Goal: Answer question/provide support

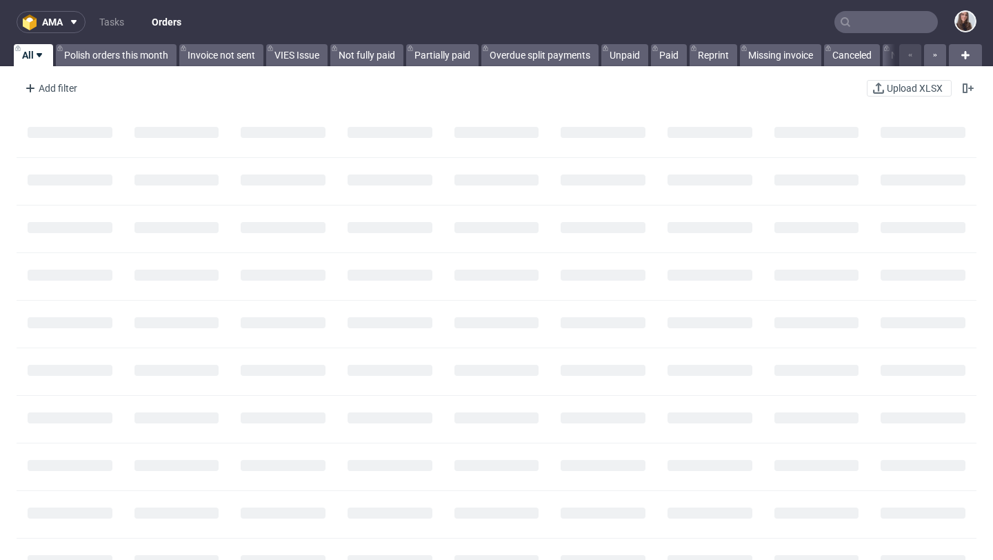
click at [886, 18] on input "text" at bounding box center [885, 22] width 103 height 22
paste input "R915737217"
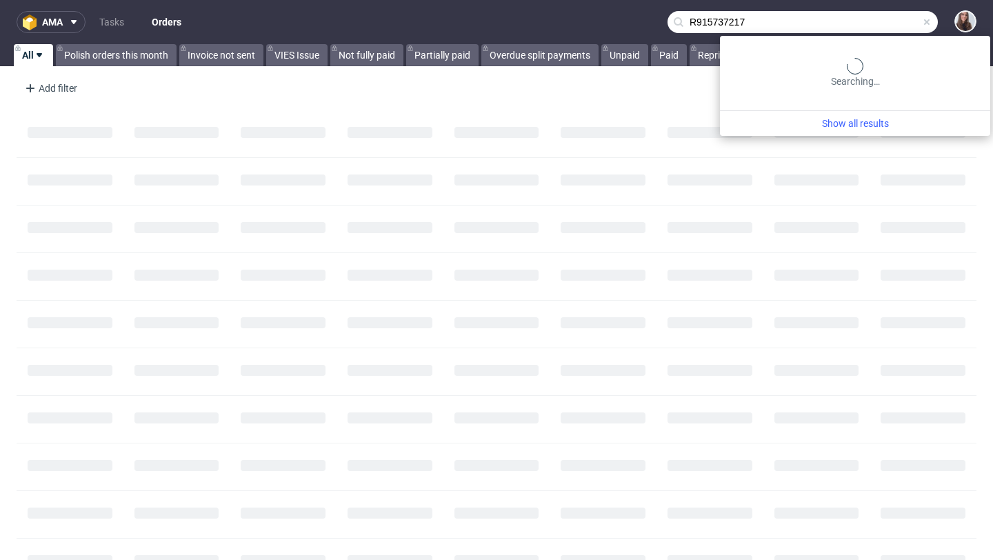
type input "R915737217"
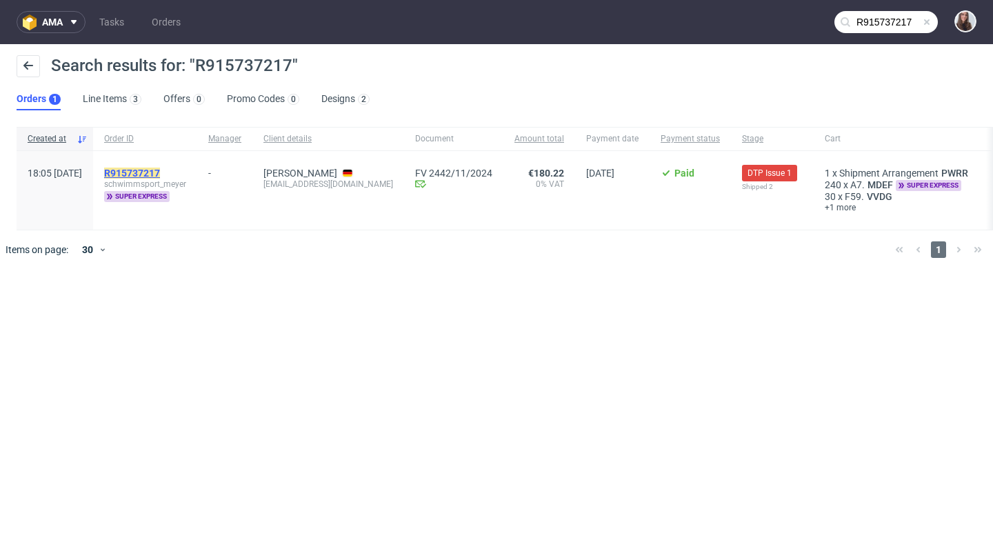
click at [160, 170] on mark "R915737217" at bounding box center [132, 172] width 56 height 11
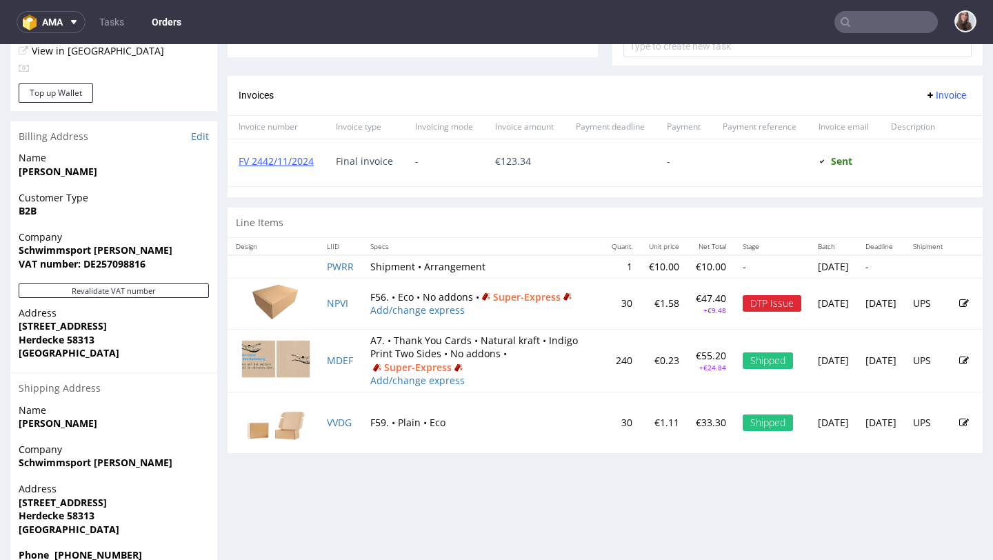
scroll to position [579, 0]
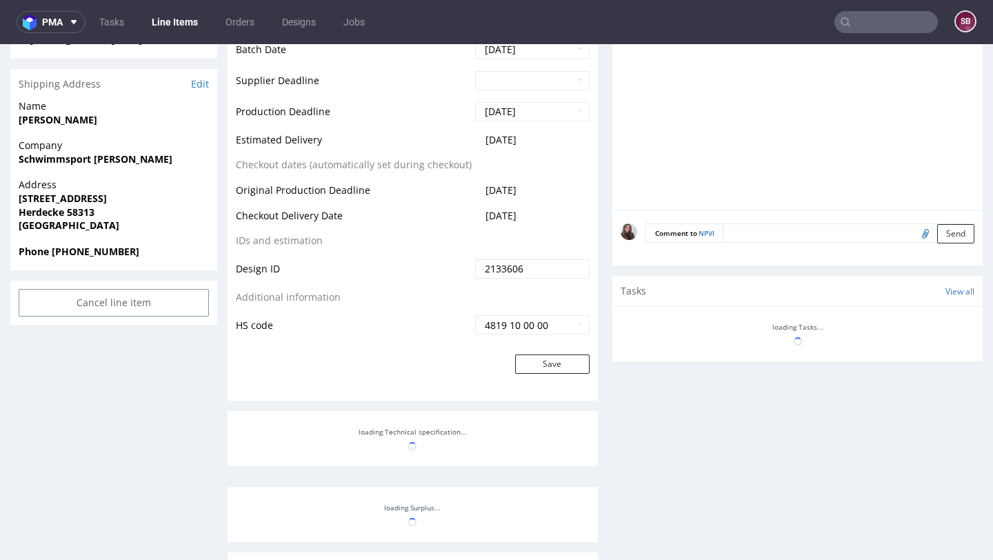
scroll to position [669, 0]
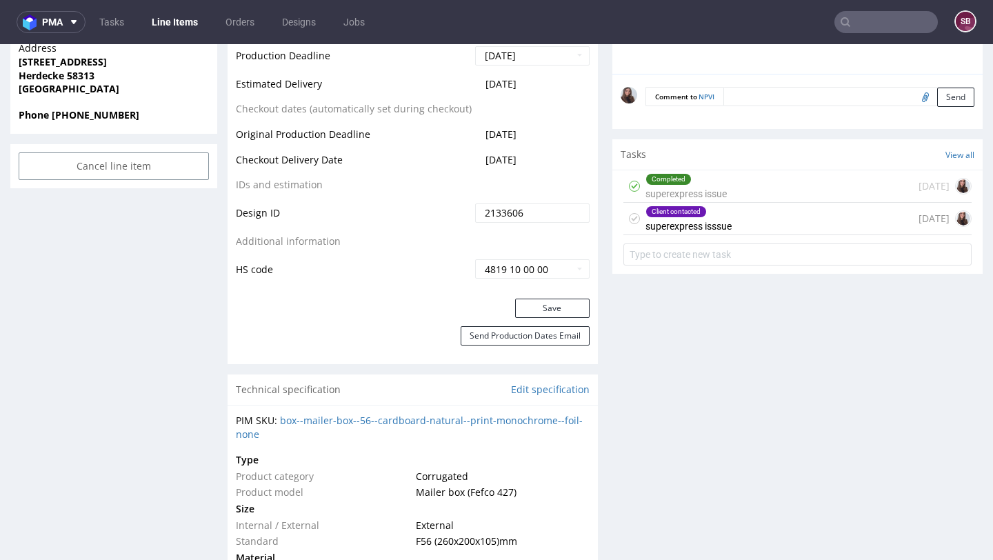
click at [751, 225] on div "Client contacted superexpress isssue 11 months ago" at bounding box center [797, 219] width 348 height 32
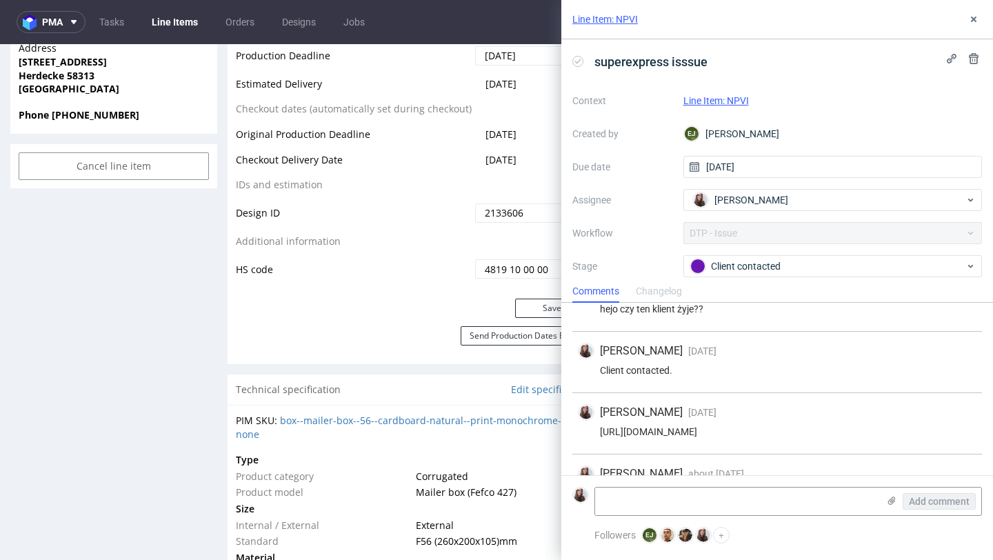
scroll to position [134, 0]
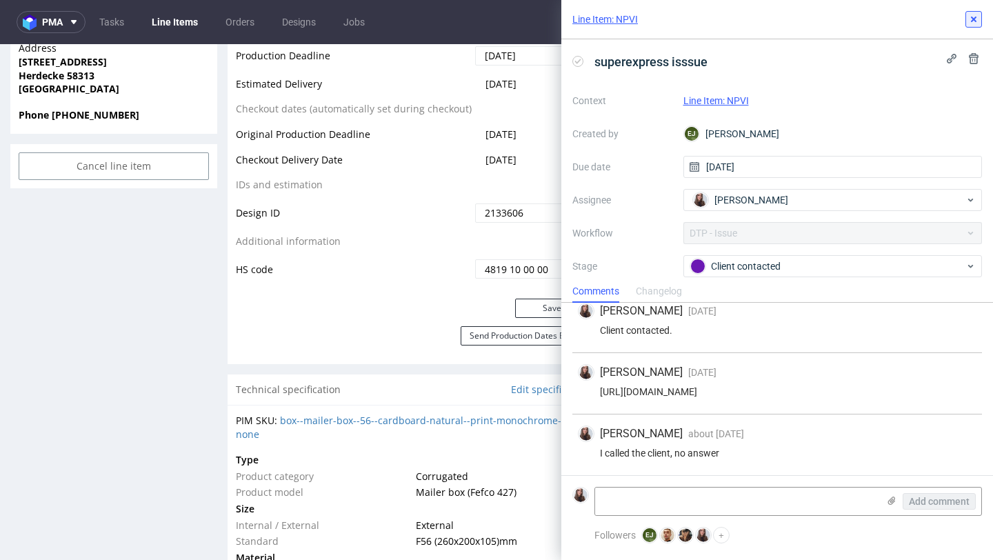
click at [971, 20] on use at bounding box center [973, 20] width 6 height 6
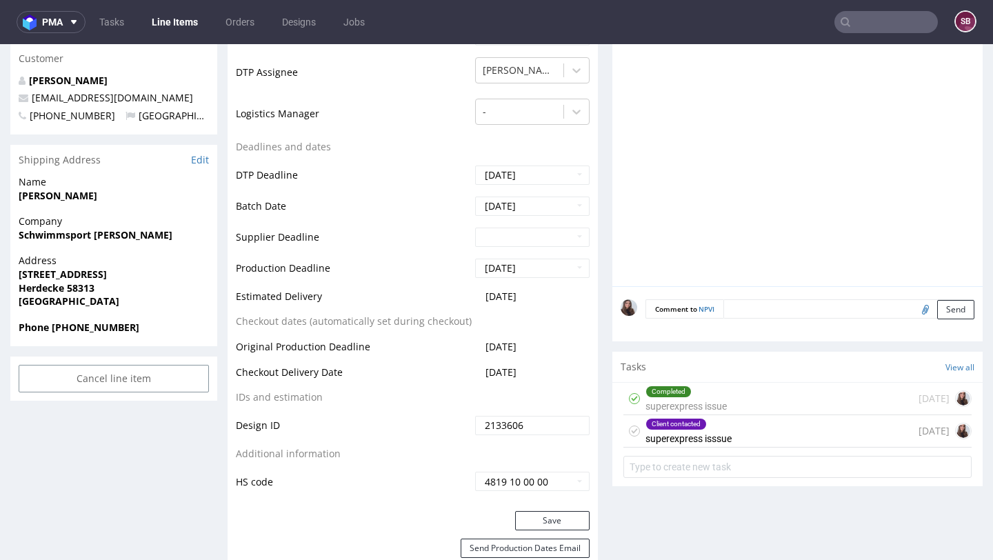
scroll to position [469, 0]
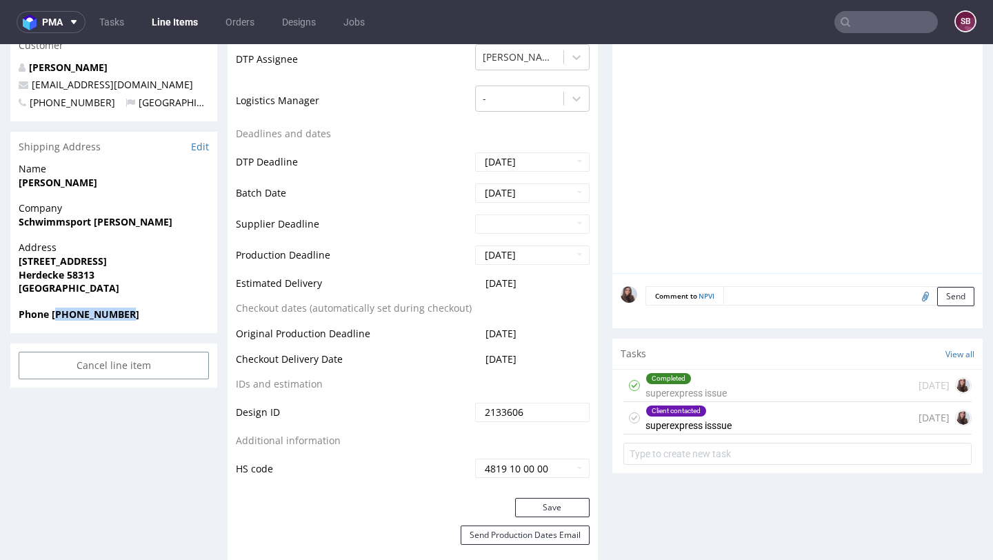
drag, startPoint x: 139, startPoint y: 315, endPoint x: 60, endPoint y: 315, distance: 78.6
click at [60, 315] on span "Phone +491777896607" at bounding box center [114, 314] width 190 height 14
copy strong "491777896607"
click at [687, 412] on div "Client contacted" at bounding box center [676, 410] width 60 height 11
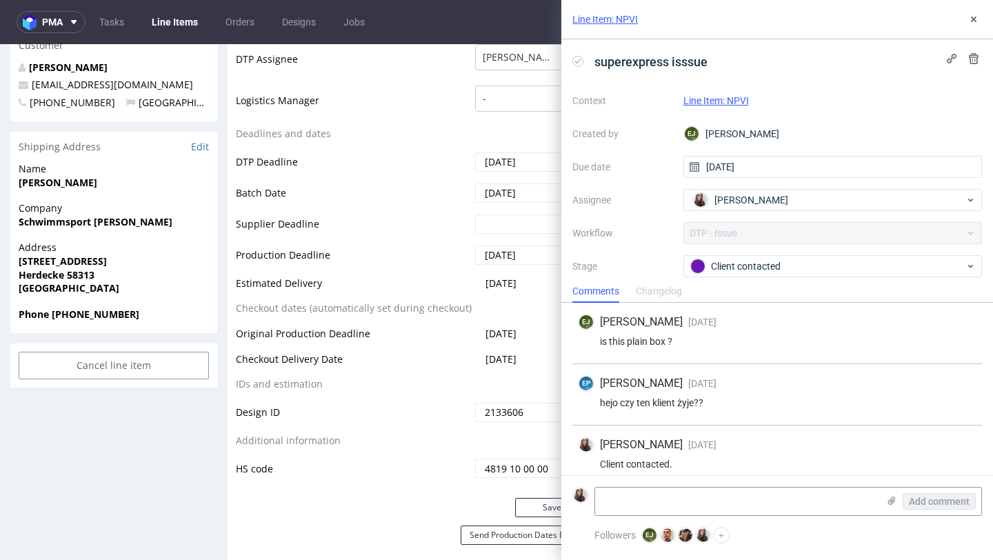
scroll to position [134, 0]
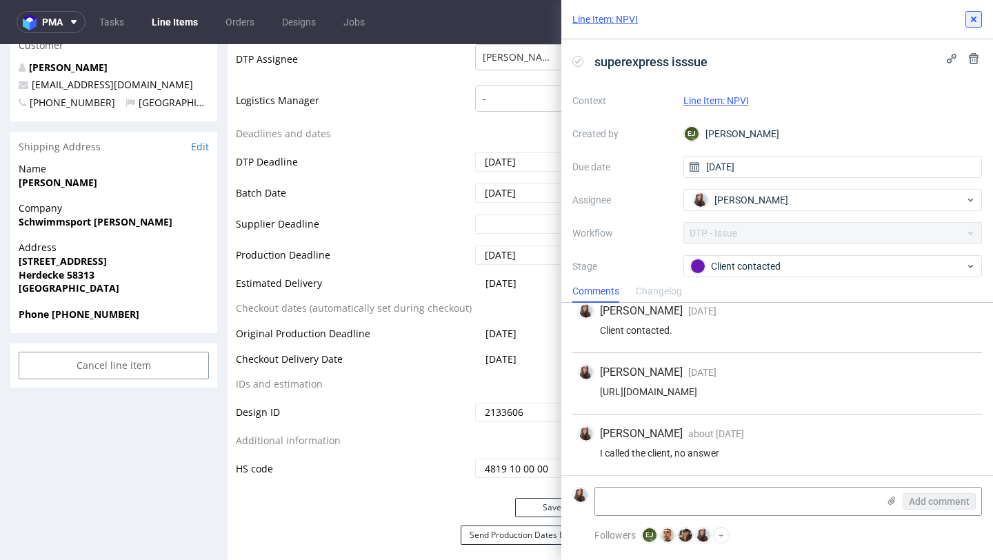
click at [976, 17] on icon at bounding box center [973, 19] width 11 height 11
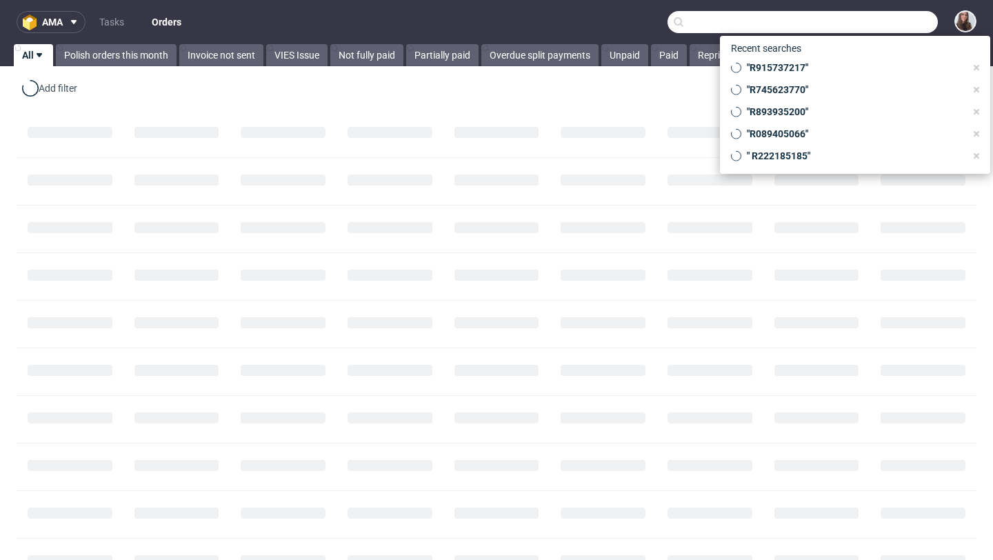
click at [868, 21] on input "text" at bounding box center [802, 22] width 270 height 22
paste input "R091048534"
type input "R091048534"
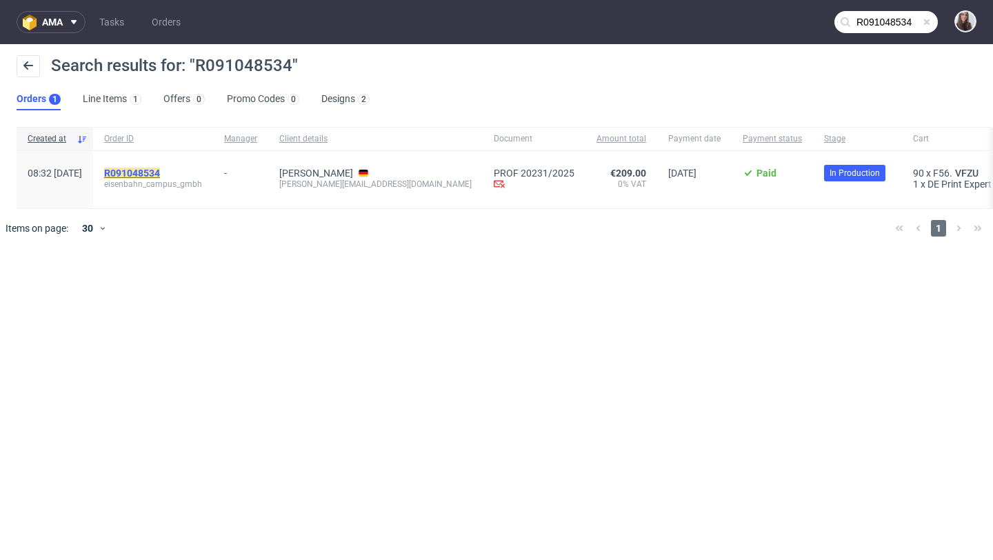
click at [160, 172] on mark "R091048534" at bounding box center [132, 172] width 56 height 11
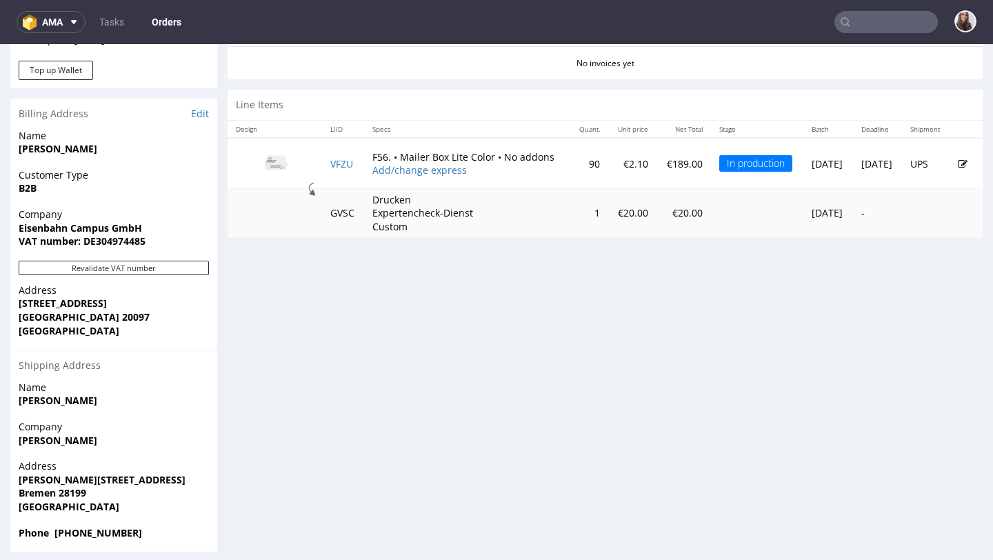
scroll to position [638, 0]
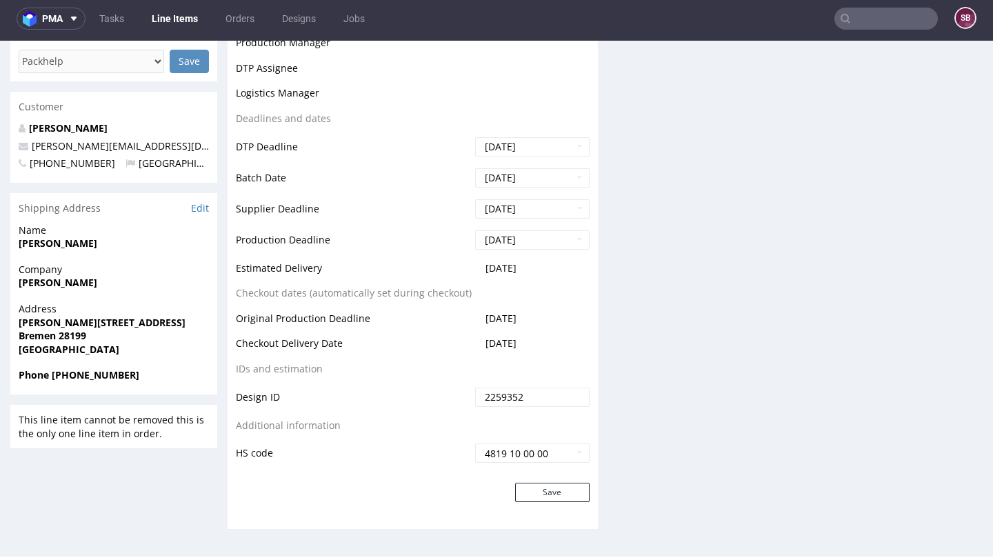
scroll to position [420, 0]
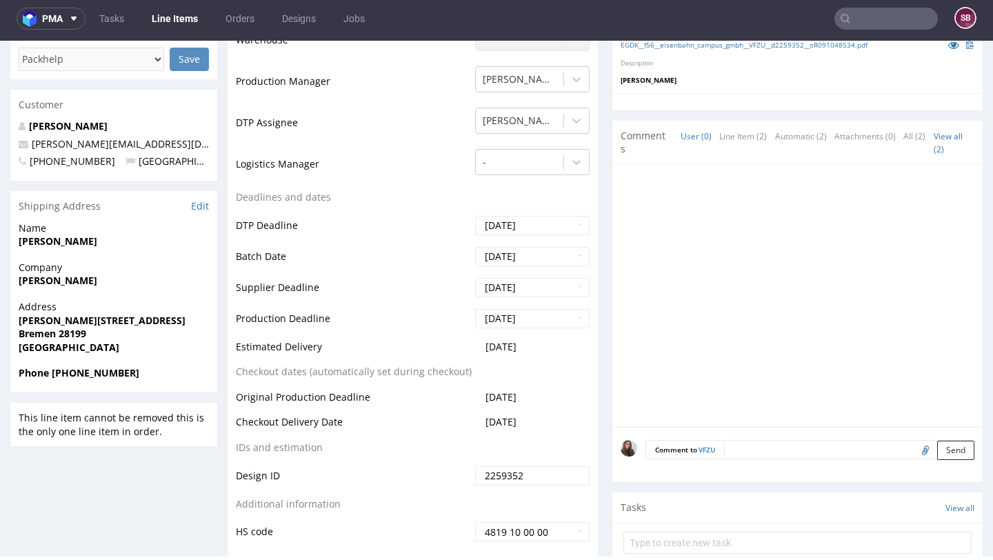
drag, startPoint x: 527, startPoint y: 350, endPoint x: 234, endPoint y: 344, distance: 293.0
click at [234, 344] on div "Production Status Waiting for Artwork Waiting for Diecut Waiting for Mockup Wai…" at bounding box center [412, 251] width 370 height 619
click at [550, 357] on td "[DATE]" at bounding box center [530, 351] width 118 height 26
drag, startPoint x: 544, startPoint y: 348, endPoint x: 479, endPoint y: 342, distance: 65.1
click at [479, 342] on td "[DATE]" at bounding box center [530, 351] width 118 height 26
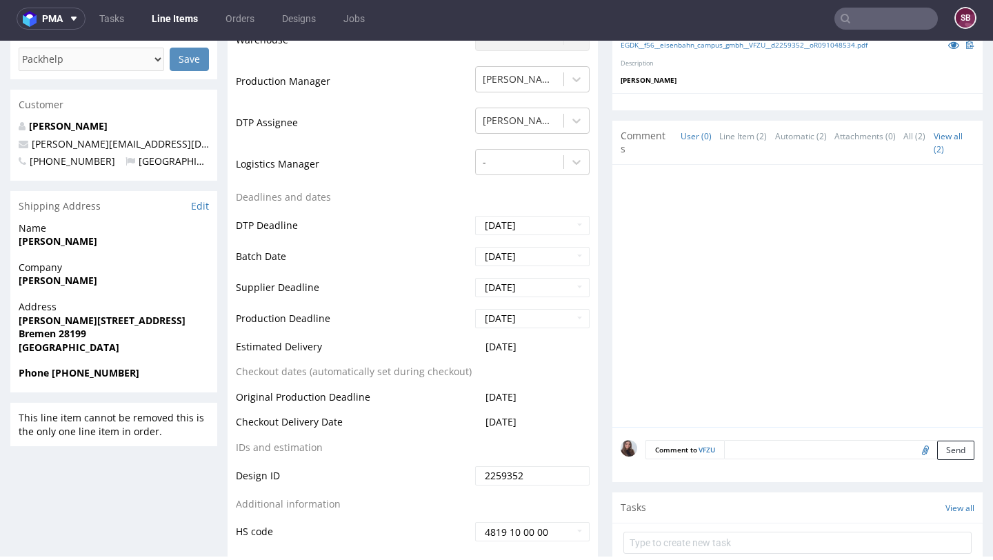
copy span "[DATE]"
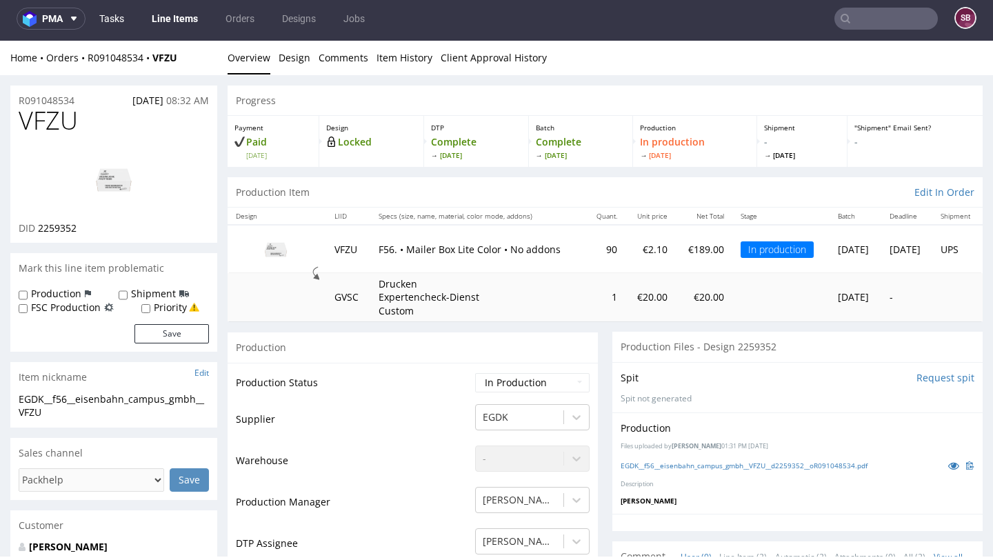
click at [119, 22] on link "Tasks" at bounding box center [111, 19] width 41 height 22
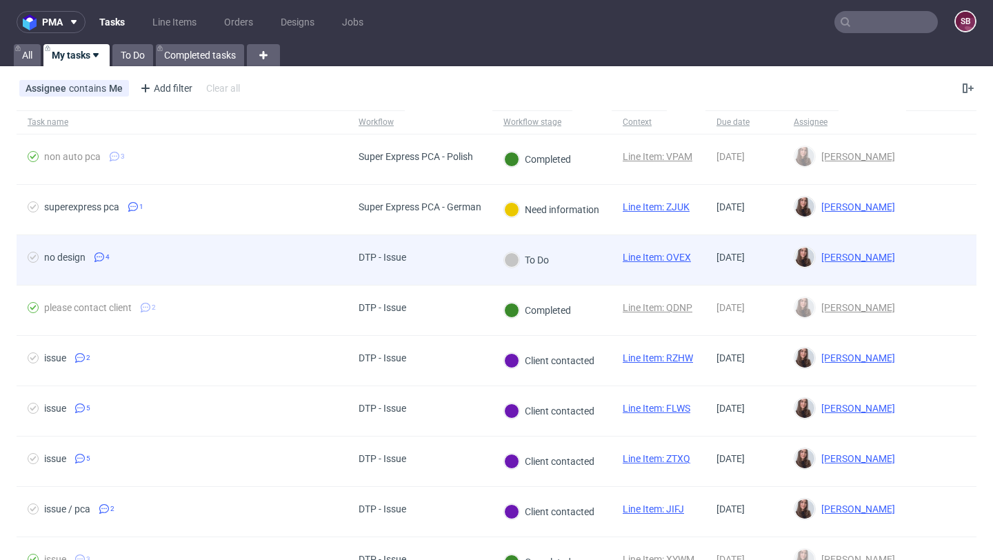
click at [234, 256] on span "no design 4" at bounding box center [182, 260] width 309 height 17
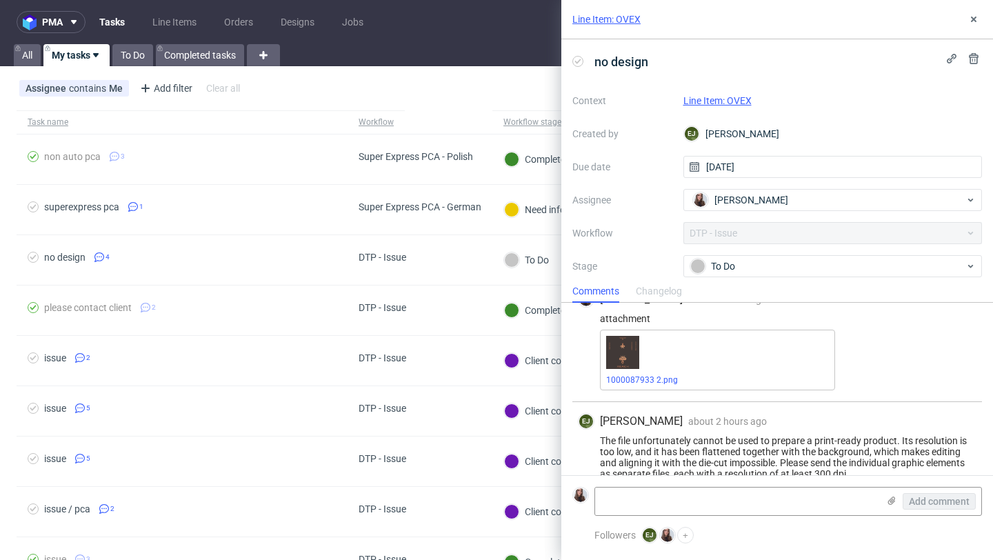
scroll to position [227, 0]
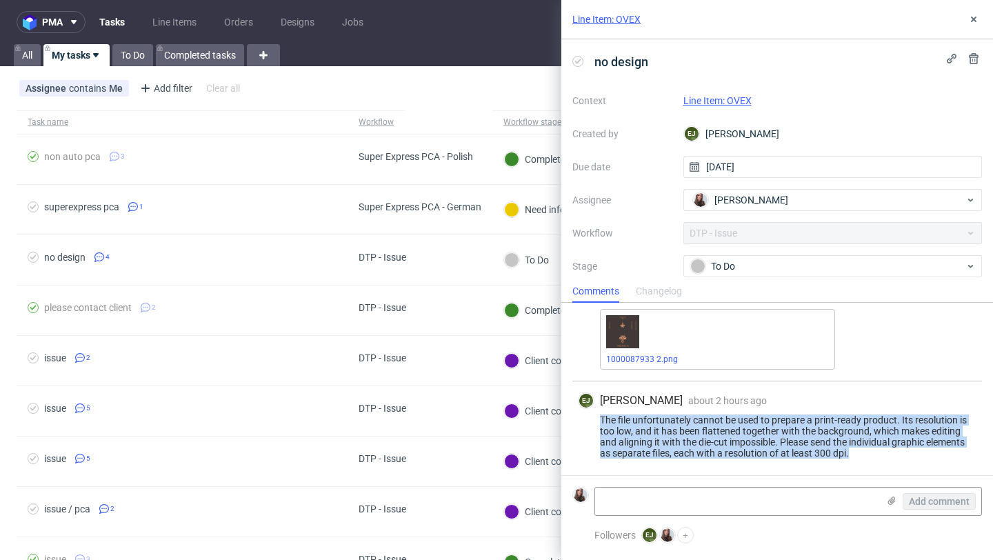
drag, startPoint x: 600, startPoint y: 416, endPoint x: 892, endPoint y: 454, distance: 294.7
click at [892, 454] on div "The file unfortunately cannot be used to prepare a print-ready product. Its res…" at bounding box center [777, 436] width 398 height 44
copy div "The file unfortunately cannot be used to prepare a print-ready product. Its res…"
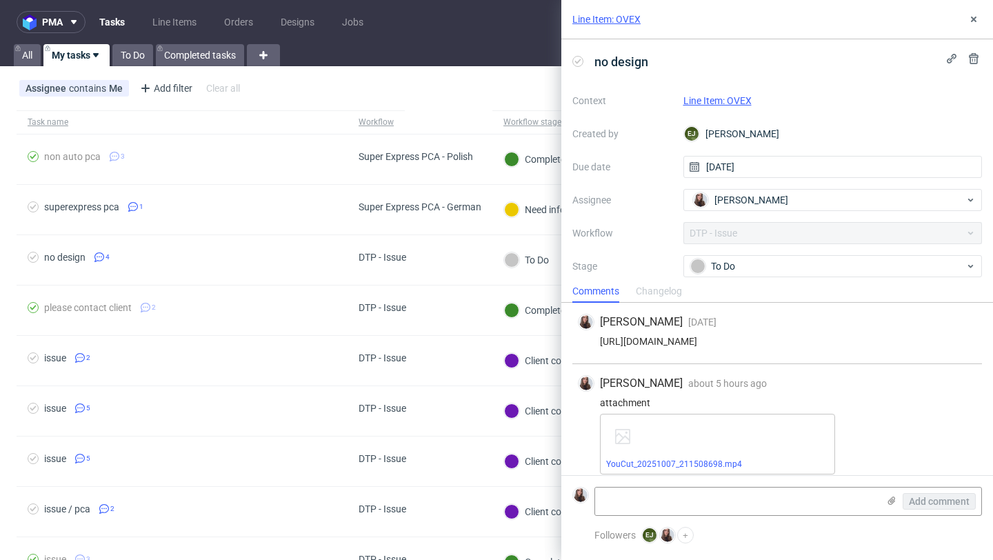
drag, startPoint x: 944, startPoint y: 345, endPoint x: 586, endPoint y: 345, distance: 357.7
click at [586, 345] on div "[URL][DOMAIN_NAME]" at bounding box center [777, 341] width 398 height 11
copy div "[URL][DOMAIN_NAME]"
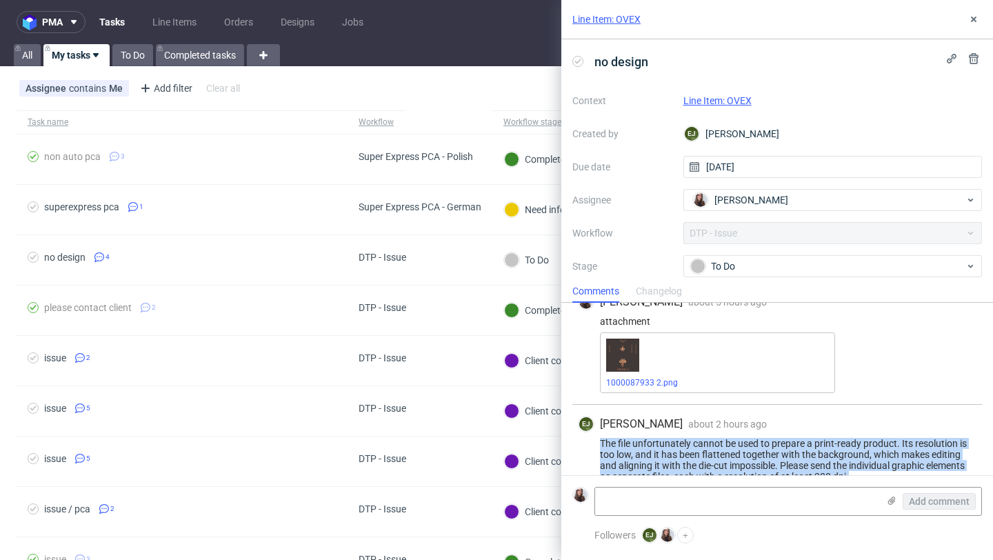
scroll to position [227, 0]
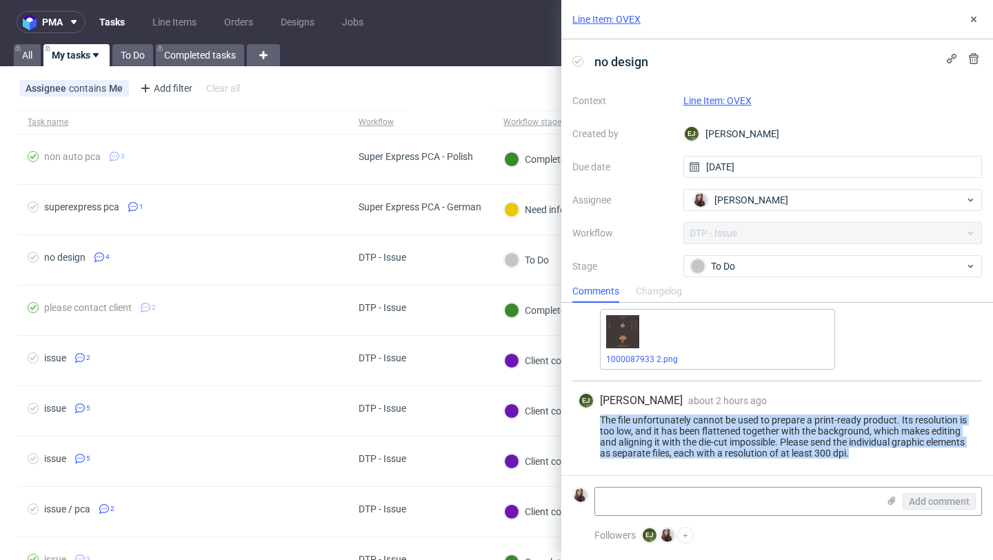
drag, startPoint x: 594, startPoint y: 419, endPoint x: 871, endPoint y: 456, distance: 278.8
click at [871, 456] on div "The file unfortunately cannot be used to prepare a print-ready product. Its res…" at bounding box center [777, 436] width 398 height 44
copy div "The file unfortunately cannot be used to prepare a print-ready product. Its res…"
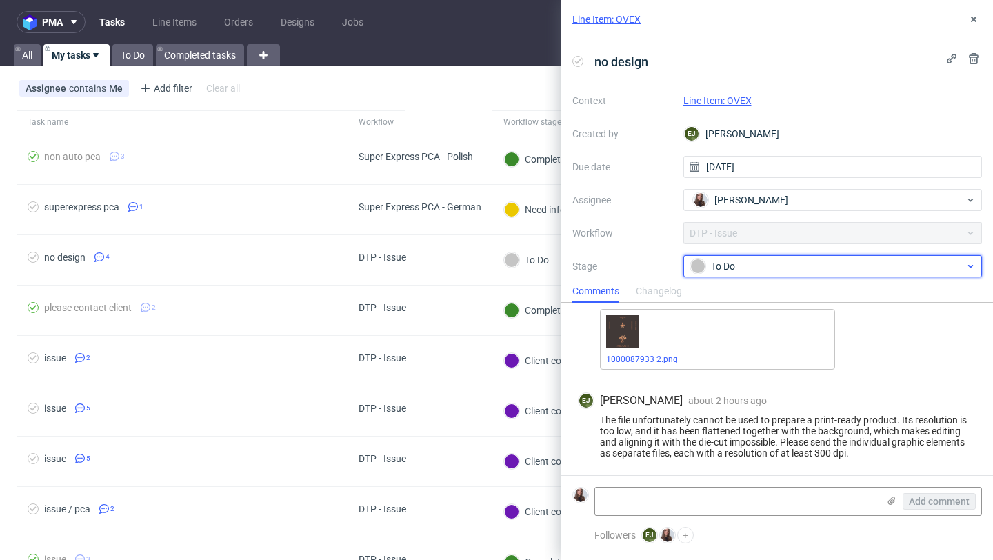
click at [745, 271] on div "To Do" at bounding box center [827, 265] width 274 height 15
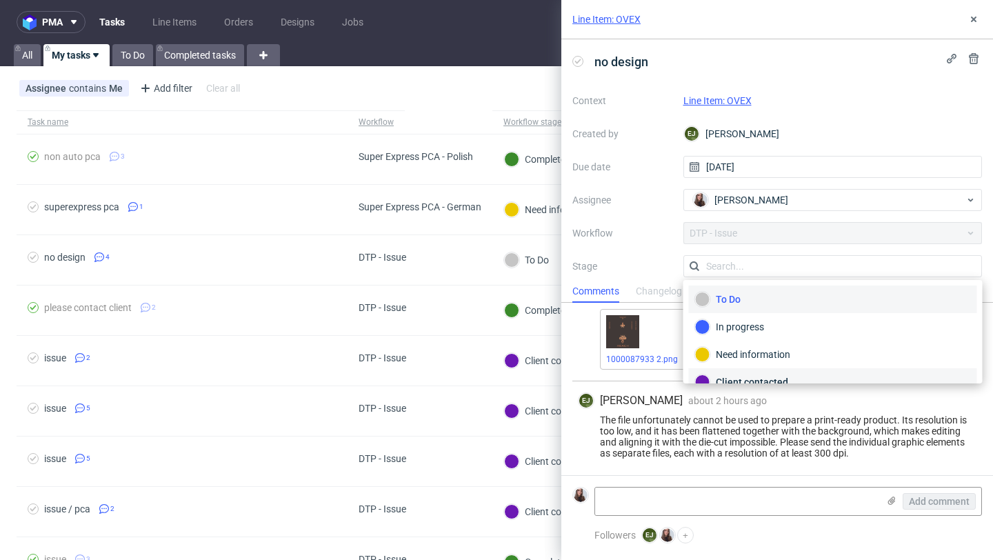
click at [740, 369] on div "Client contacted" at bounding box center [833, 382] width 288 height 28
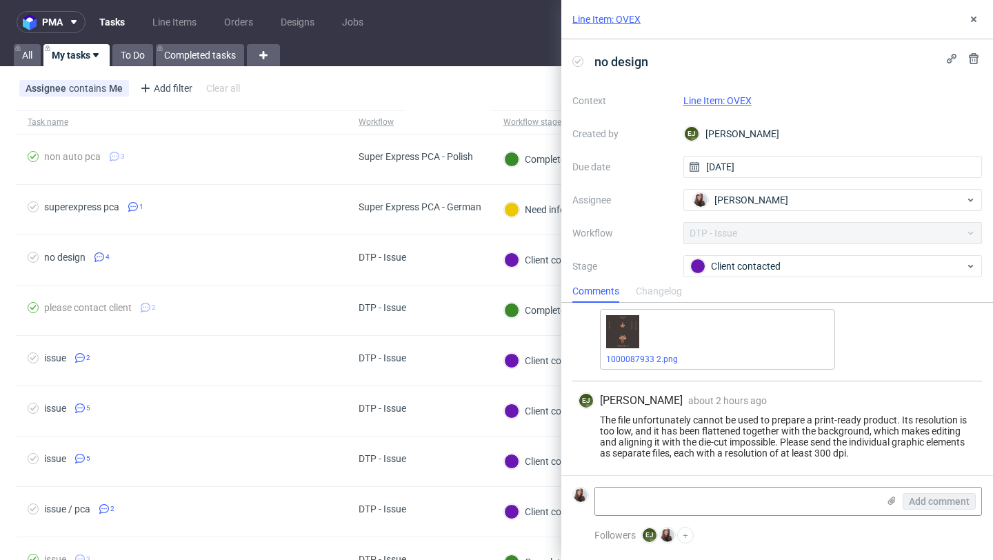
click at [102, 19] on link "Tasks" at bounding box center [112, 22] width 42 height 22
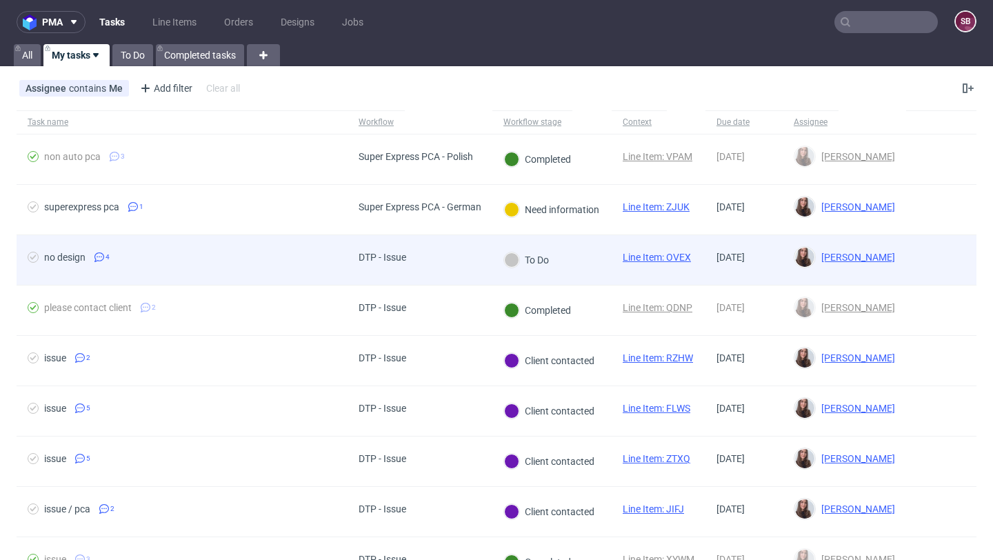
click at [264, 251] on div "no design 4" at bounding box center [182, 260] width 331 height 50
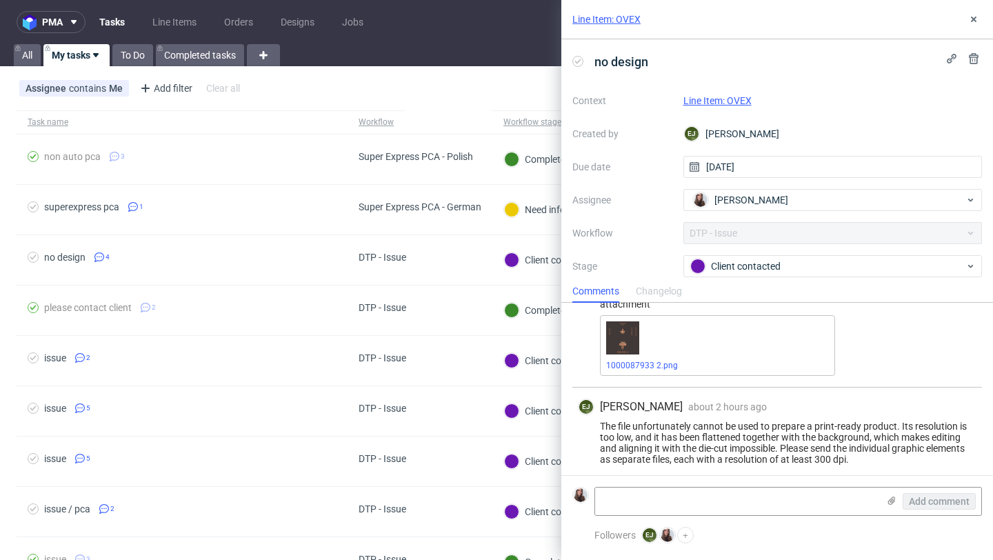
scroll to position [227, 0]
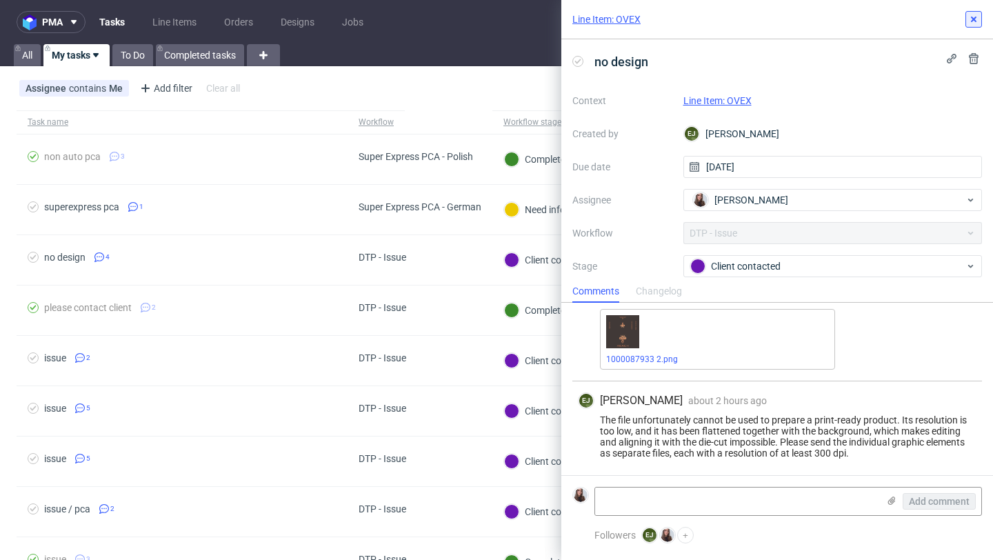
click at [979, 19] on button at bounding box center [973, 19] width 17 height 17
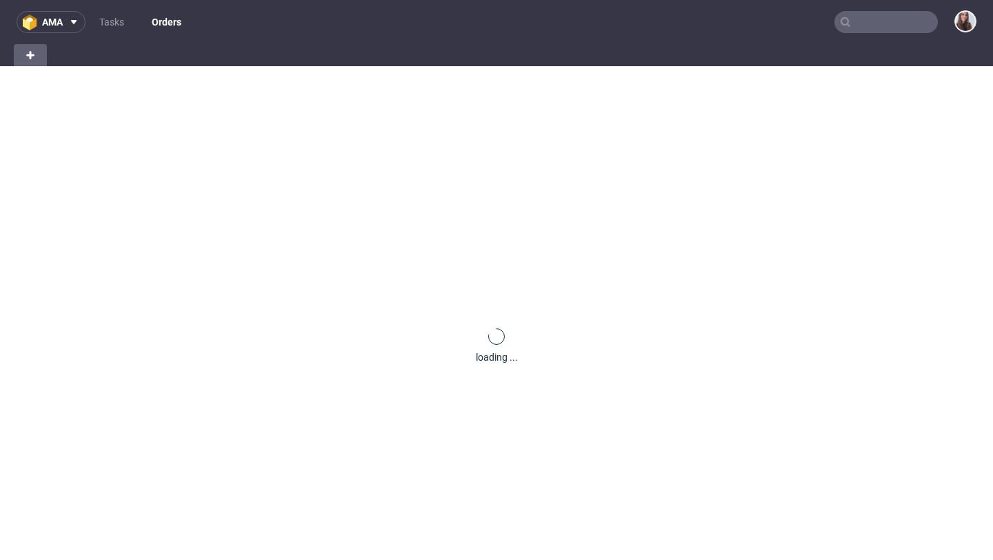
click at [866, 24] on input "text" at bounding box center [885, 22] width 103 height 22
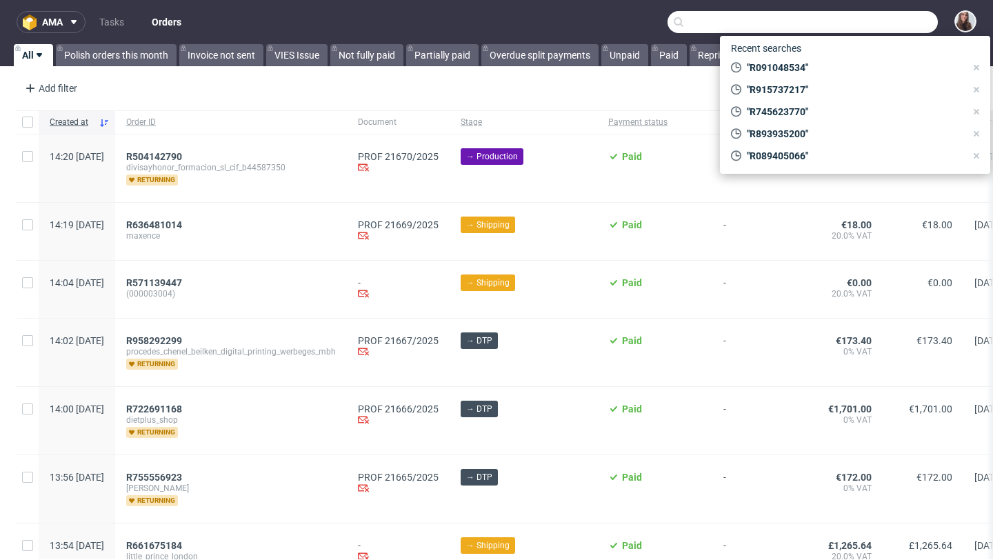
paste input "R745623770"
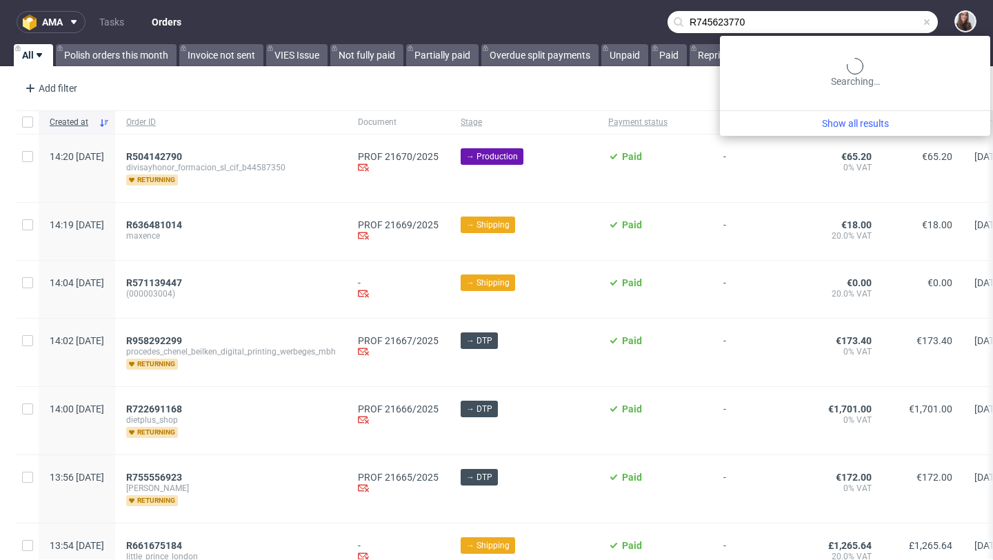
type input "R745623770"
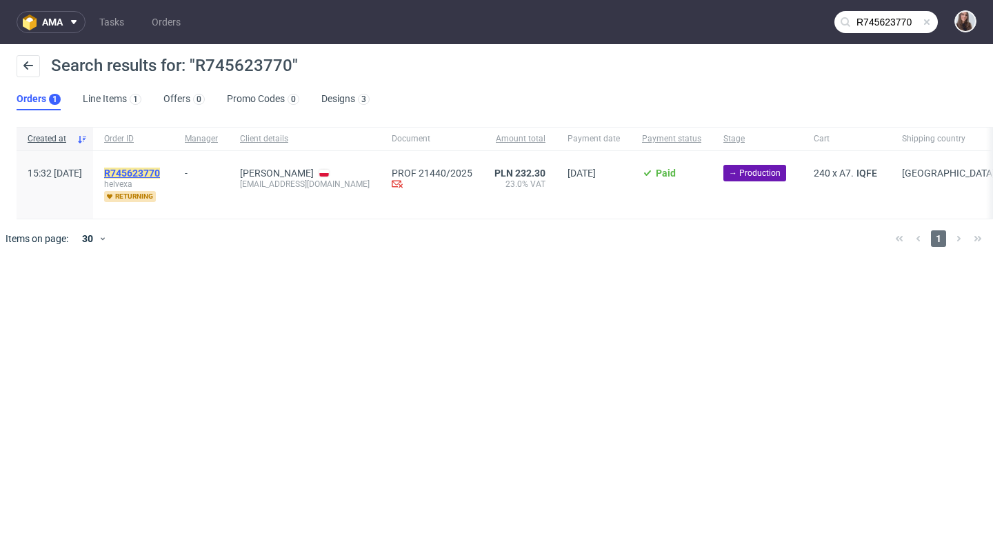
click at [160, 176] on mark "R745623770" at bounding box center [132, 172] width 56 height 11
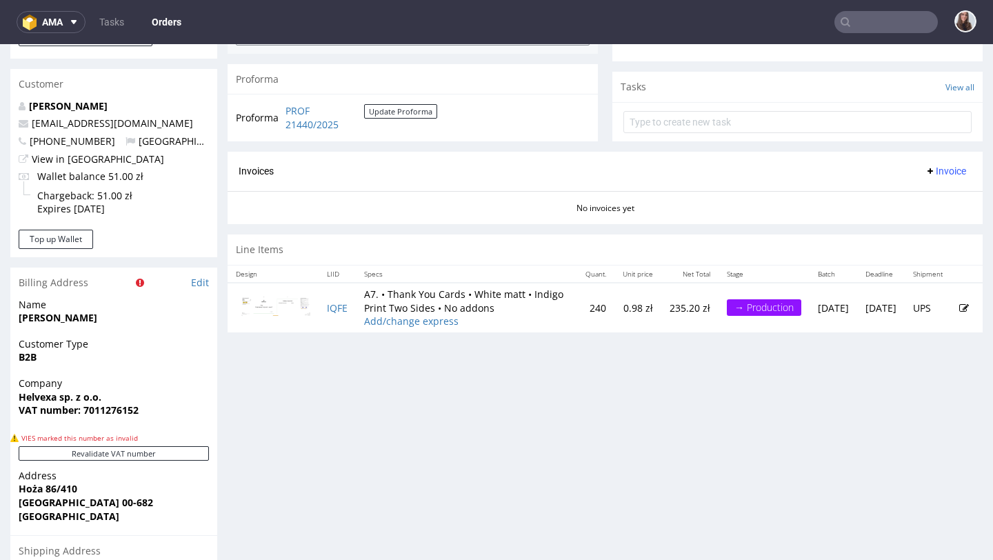
scroll to position [513, 0]
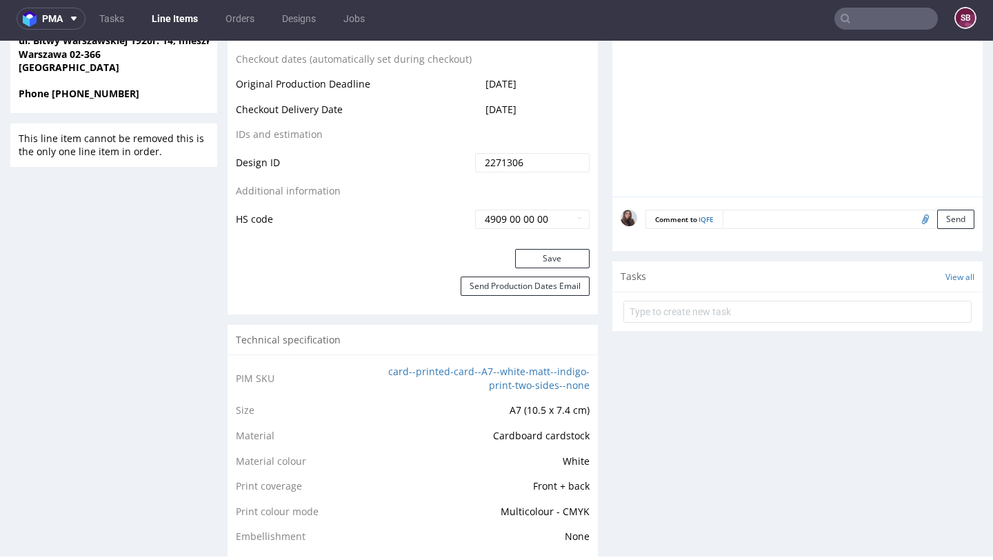
scroll to position [689, 0]
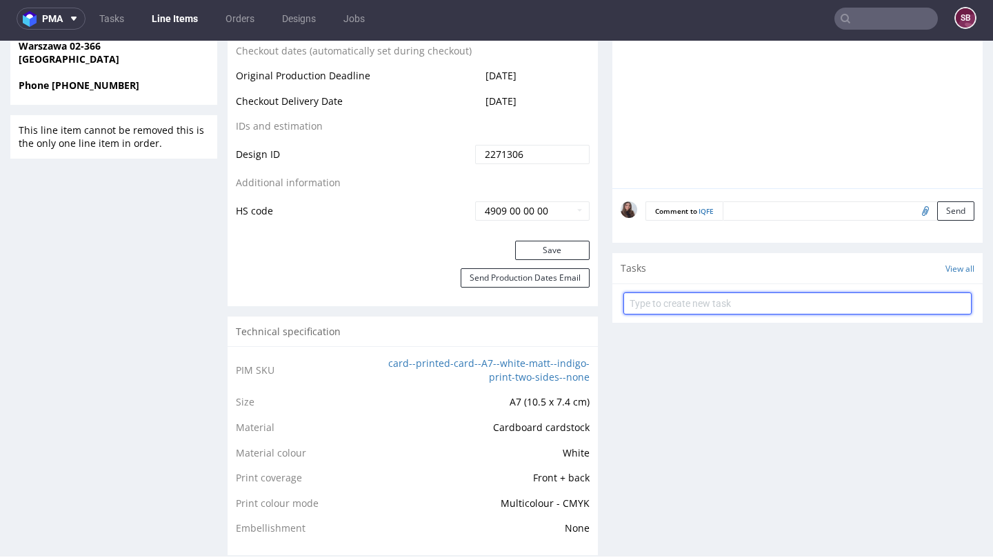
click at [700, 300] on input "text" at bounding box center [797, 303] width 348 height 22
type input "design"
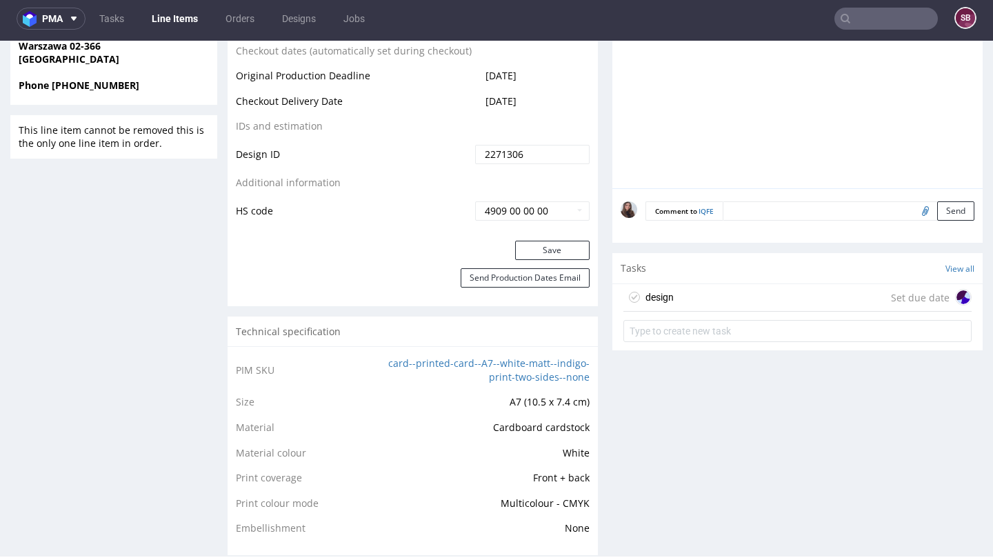
click at [673, 302] on div "design Set due date" at bounding box center [797, 298] width 348 height 28
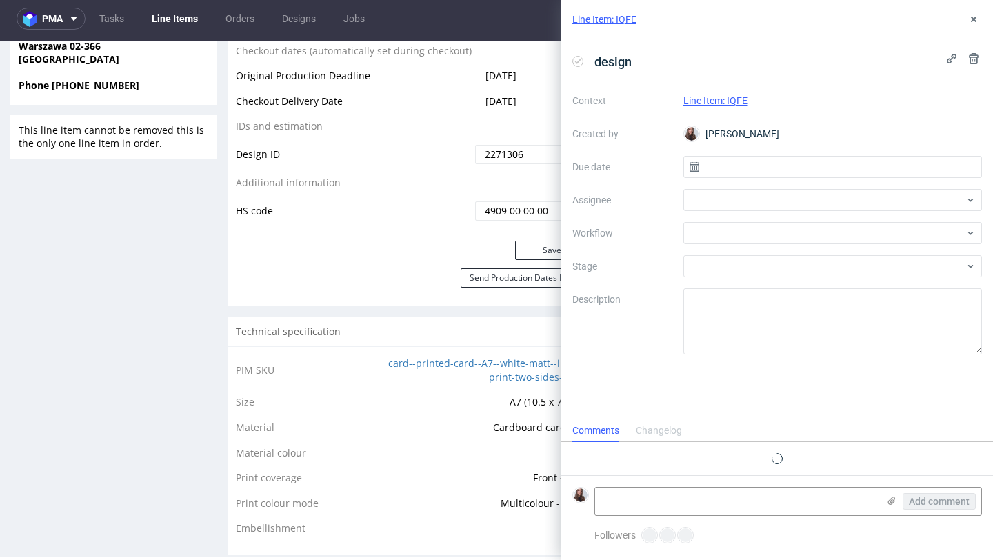
scroll to position [11, 0]
click at [761, 164] on input "text" at bounding box center [832, 167] width 299 height 22
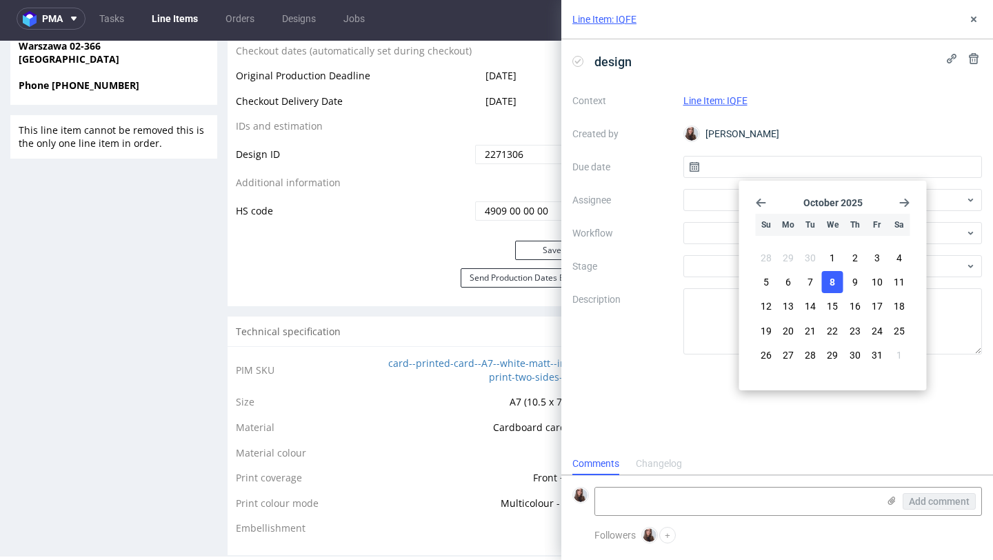
click at [833, 279] on span "8" at bounding box center [832, 282] width 6 height 14
type input "08/10/2025"
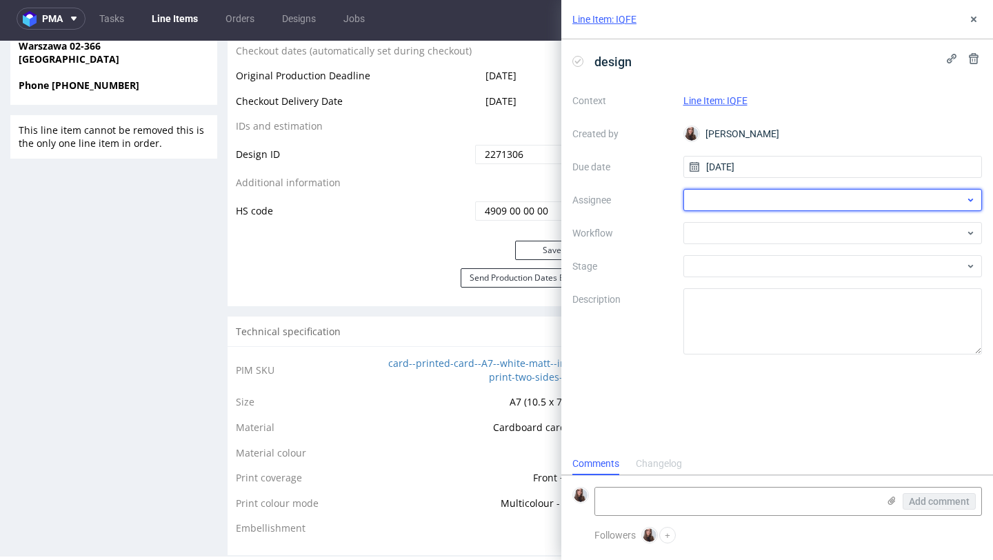
click at [751, 203] on div at bounding box center [832, 200] width 299 height 22
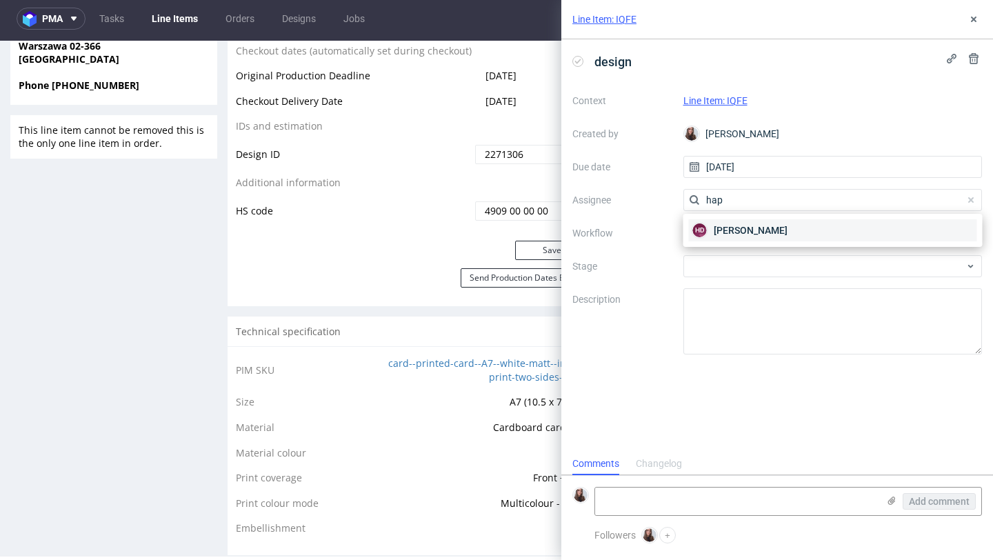
type input "hap"
click at [728, 225] on span "Hapka Dominika" at bounding box center [750, 230] width 74 height 14
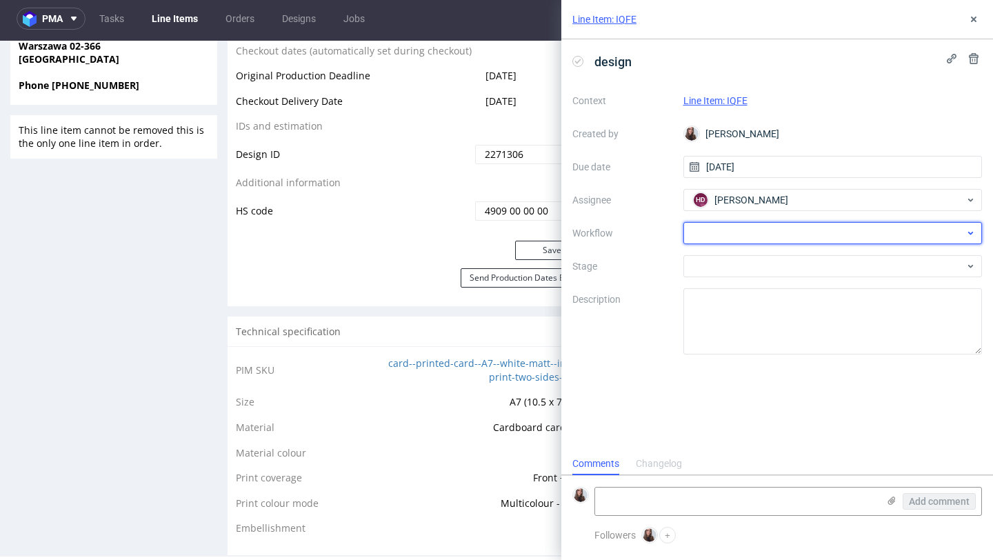
click at [715, 233] on div at bounding box center [832, 233] width 299 height 22
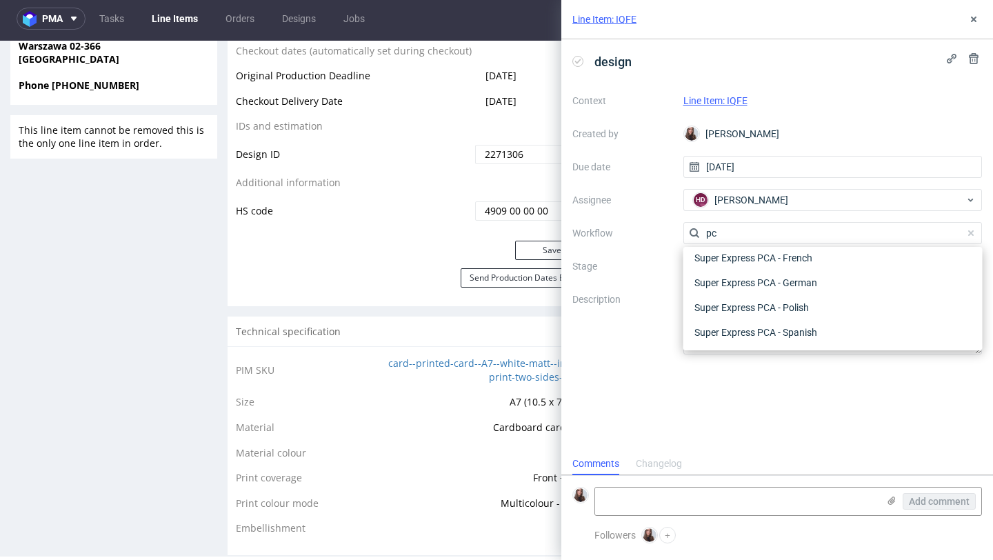
scroll to position [174, 0]
type input "pca"
click at [731, 303] on div "Super Express PCA - Polish" at bounding box center [833, 307] width 288 height 25
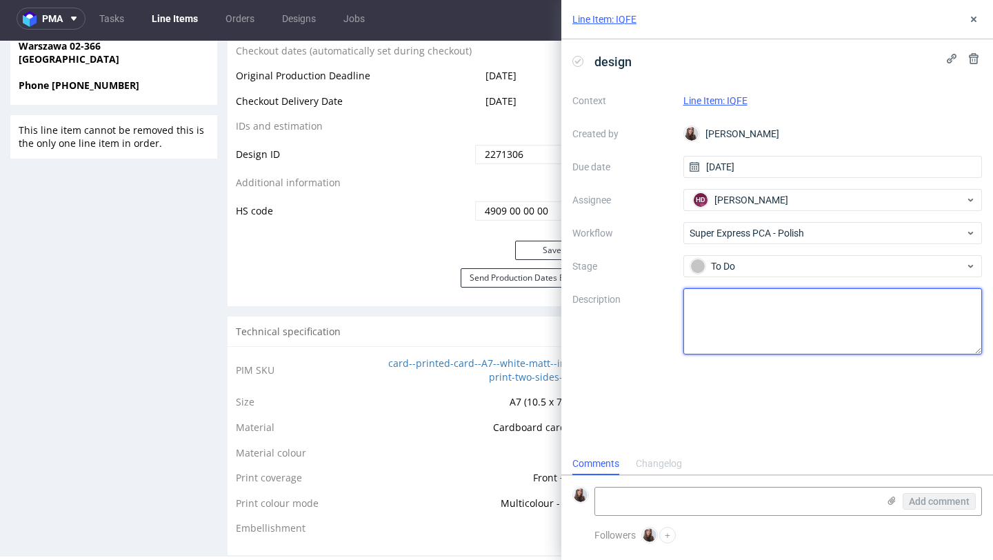
click at [733, 304] on textarea at bounding box center [832, 321] width 299 height 66
click at [892, 322] on textarea "Hejka! Klientka poprosiła mnie o wys" at bounding box center [832, 321] width 299 height 66
click at [842, 313] on textarea "Hejka! Klientka poprosiła mnie o wysłanie plików graficznych. Wysłałam te co za…" at bounding box center [832, 321] width 299 height 66
click at [744, 319] on textarea "Hejka! Klientka poprosiła mnie o wysłanie plików graficznych. Wysłałam te co za…" at bounding box center [832, 321] width 299 height 66
click at [0, 0] on lt-strong "," at bounding box center [0, 0] width 0 height 0
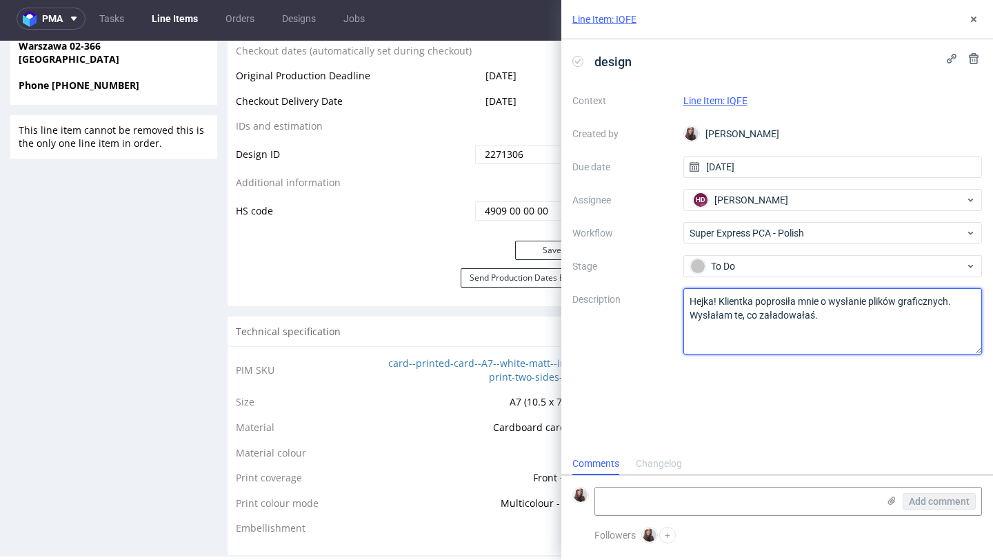
click at [835, 314] on textarea "Hejka! Klientka poprosiła mnie o wysłanie plików graficznych. Wysłałam te co za…" at bounding box center [832, 321] width 299 height 66
paste textarea "jednak nawet na plikach przesłanych przez Pani słowo Helvexa ma złą jakość oraz…"
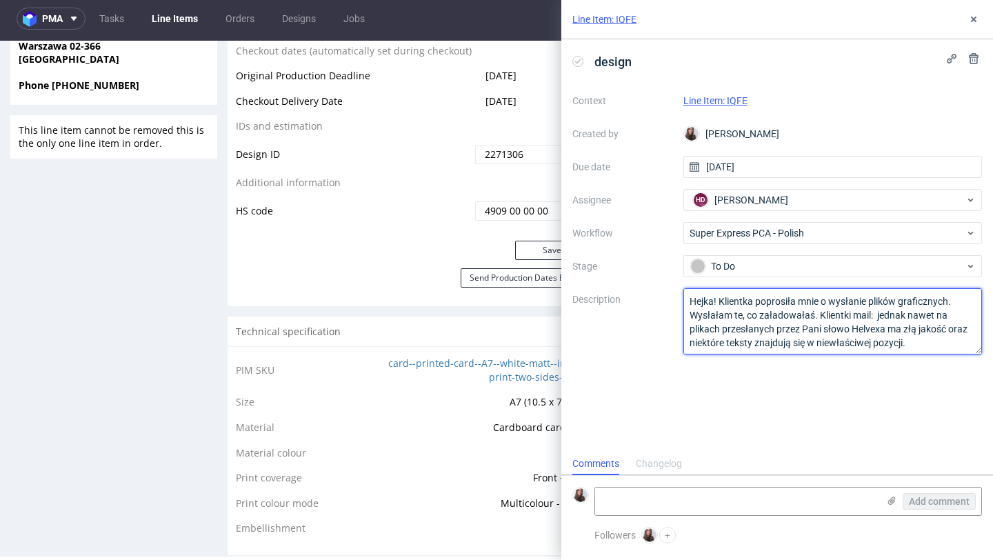
click at [912, 314] on textarea "Hejka! Klientka poprosiła mnie o wysłanie plików graficznych. Wysłałam te co za…" at bounding box center [832, 321] width 299 height 66
click at [892, 340] on textarea "Hejka! Klientka poprosiła mnie o wysłanie plików graficznych. Wysłałam te co za…" at bounding box center [832, 321] width 299 height 66
paste textarea "W tych plikach strzałka bardziej w lewo jest przesunięta. Główne teksty pośrodk…"
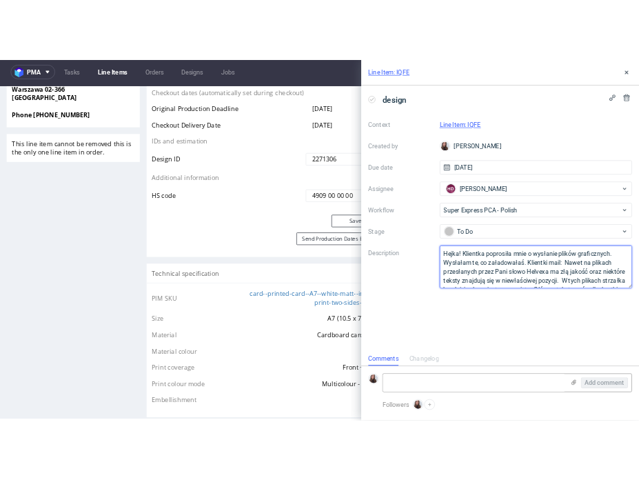
scroll to position [63, 0]
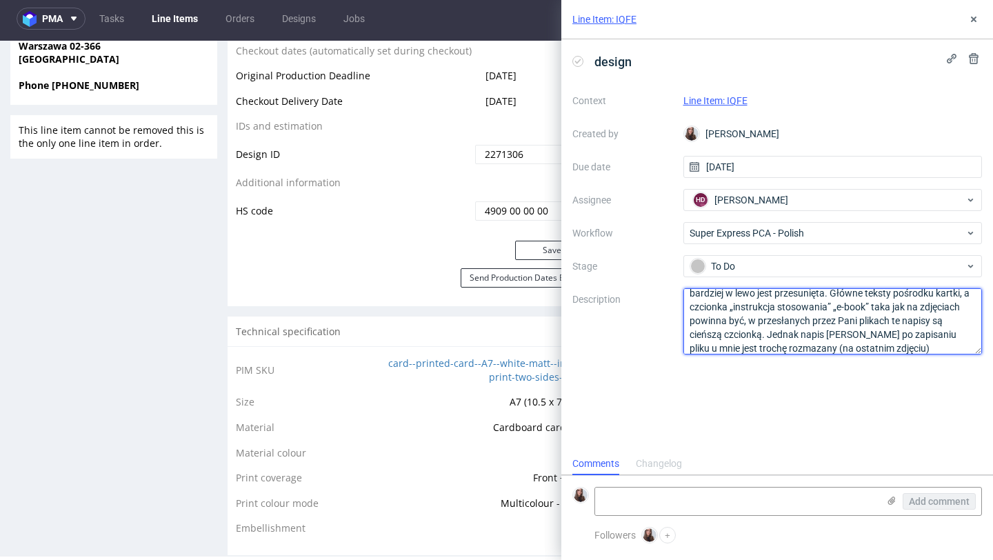
type textarea "Hejka! Klientka poprosiła mnie o wysłanie plików graficznych. Wysłałam te, co z…"
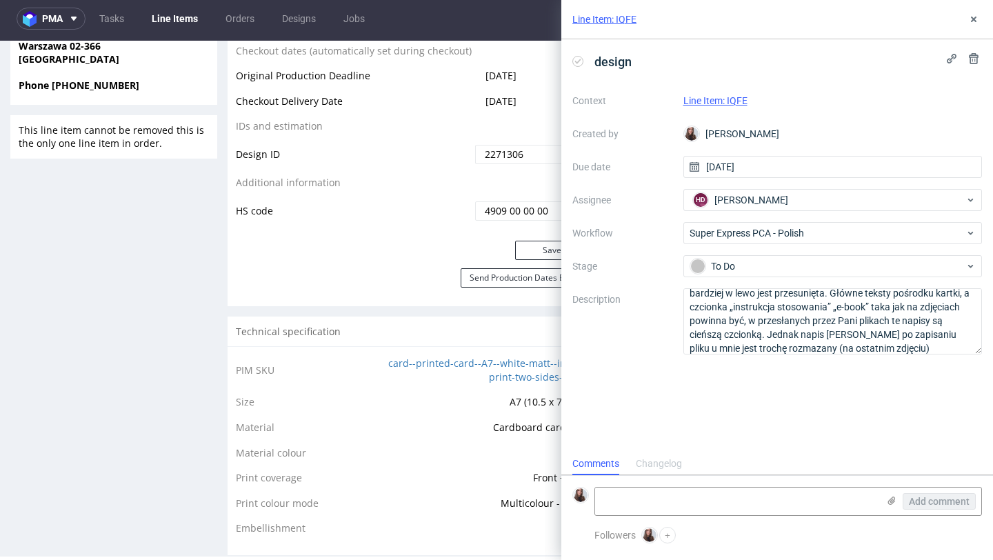
click at [841, 378] on div "design Context Line Item: IQFE Created by Sandra Beśka Due date 08/10/2025 Assi…" at bounding box center [776, 245] width 431 height 413
click at [700, 500] on textarea at bounding box center [736, 501] width 283 height 28
click at [889, 499] on use at bounding box center [892, 500] width 8 height 8
click at [0, 0] on input "file" at bounding box center [0, 0] width 0 height 0
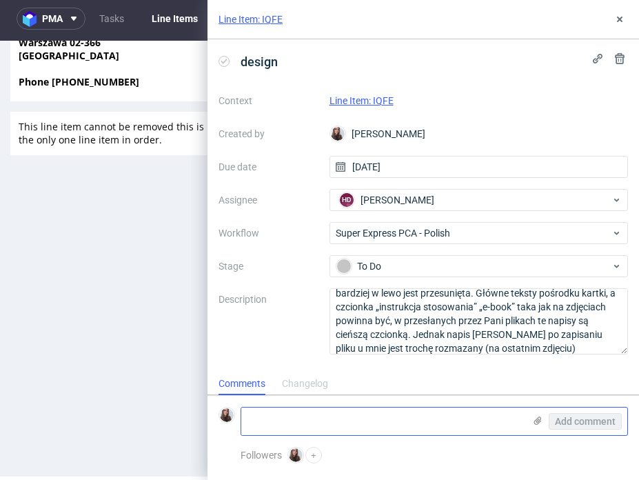
click at [533, 420] on icon at bounding box center [537, 420] width 11 height 11
click at [0, 0] on input "file" at bounding box center [0, 0] width 0 height 0
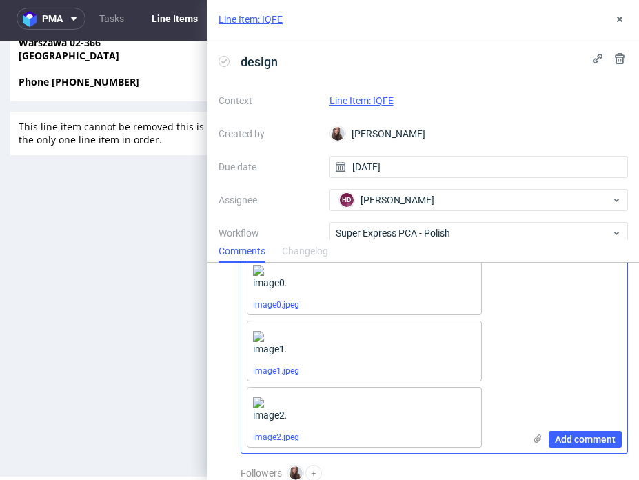
scroll to position [72, 0]
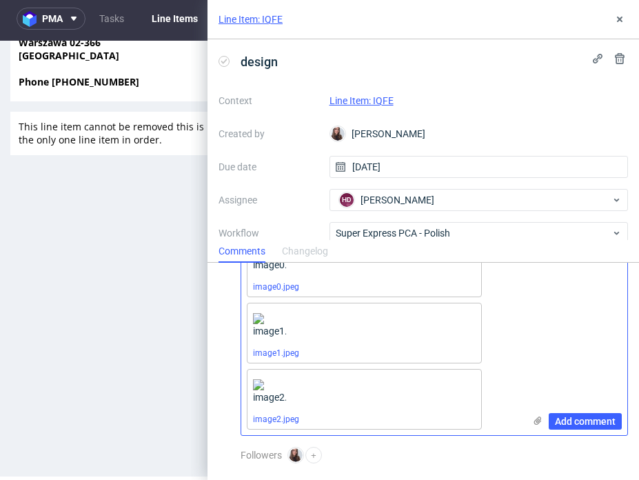
click at [536, 421] on use at bounding box center [538, 420] width 8 height 8
click at [0, 0] on input "file" at bounding box center [0, 0] width 0 height 0
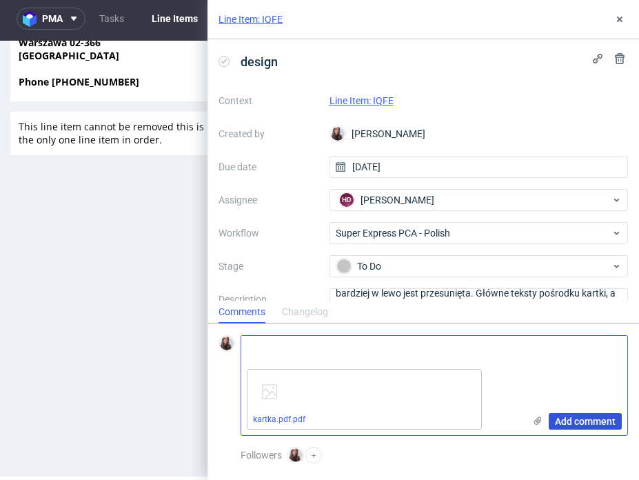
click at [588, 417] on span "Add comment" at bounding box center [585, 421] width 61 height 10
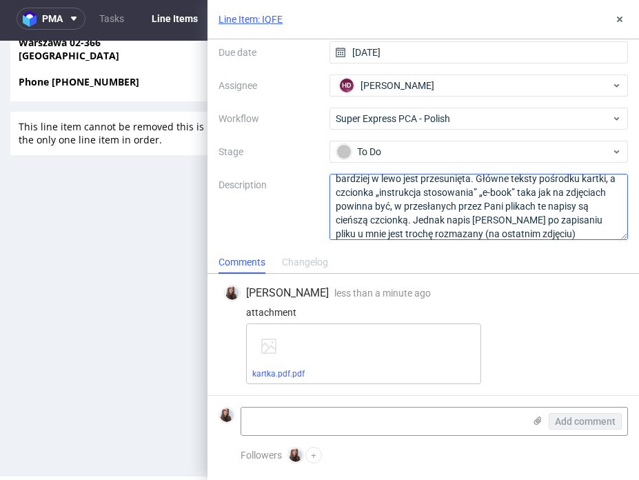
scroll to position [70, 0]
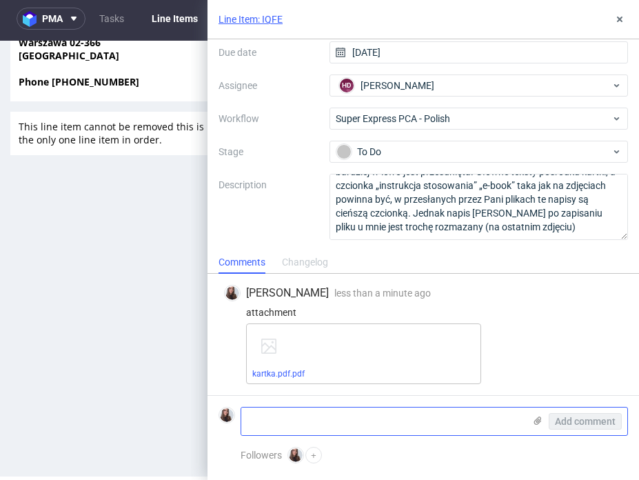
click at [538, 423] on use at bounding box center [538, 420] width 8 height 8
click at [0, 0] on input "file" at bounding box center [0, 0] width 0 height 0
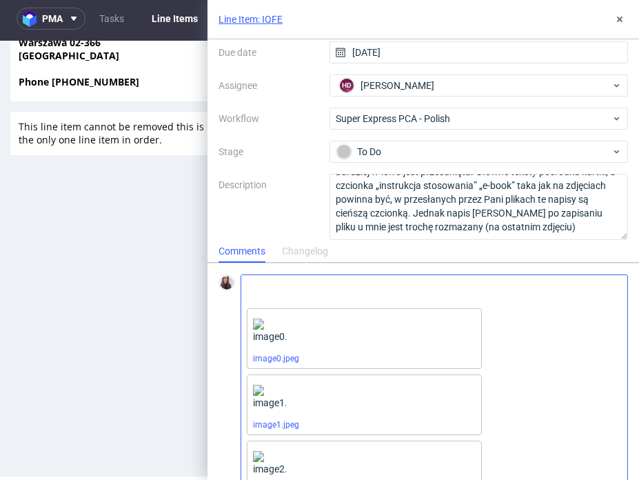
scroll to position [72, 0]
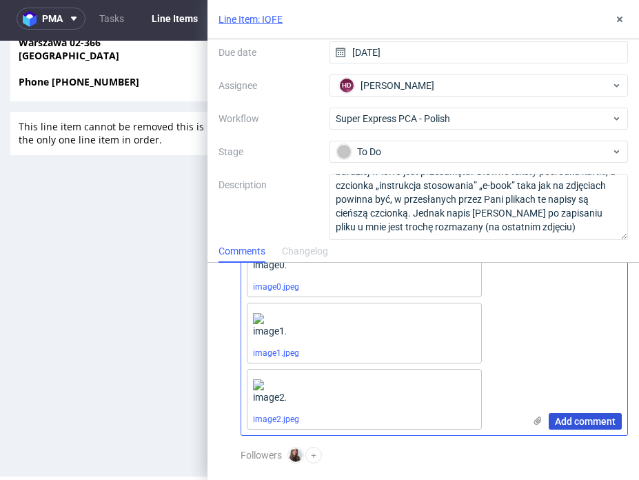
click at [573, 421] on span "Add comment" at bounding box center [585, 421] width 61 height 10
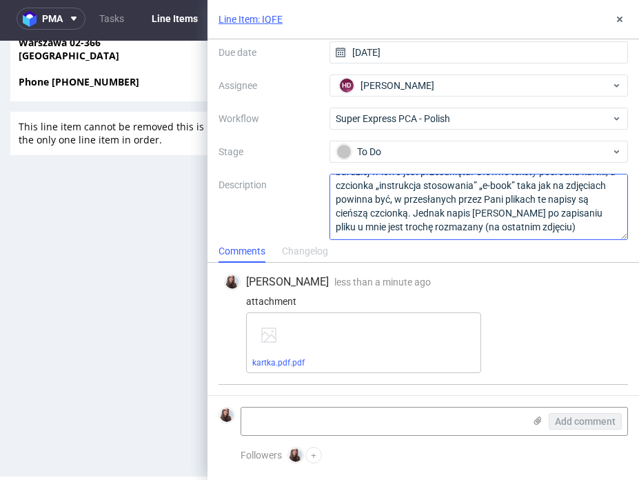
scroll to position [125, 0]
